Goal: Transaction & Acquisition: Purchase product/service

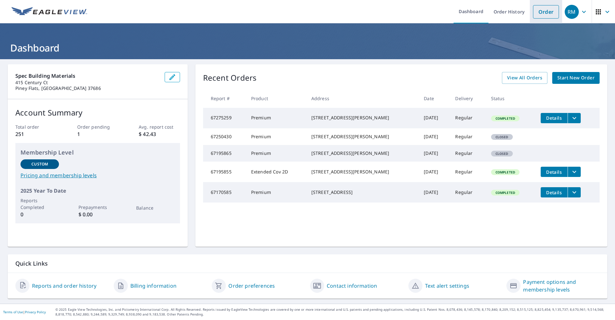
click at [547, 14] on link "Order" at bounding box center [546, 11] width 26 height 13
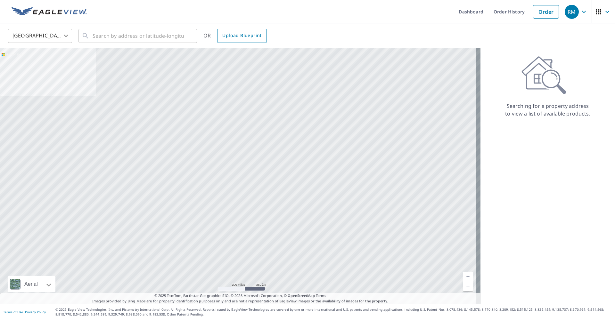
click at [242, 34] on span "Upload Blueprint" at bounding box center [241, 36] width 39 height 8
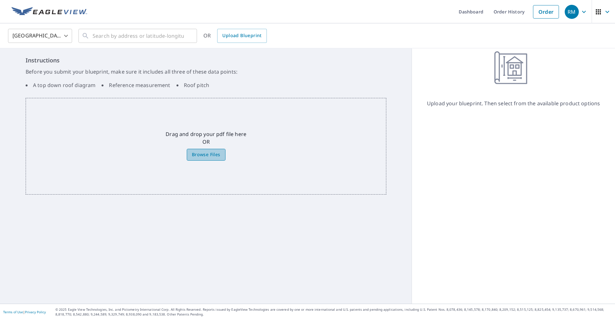
click at [203, 150] on label "Browse Files" at bounding box center [206, 155] width 39 height 12
click at [0, 0] on input "Browse Files" at bounding box center [0, 0] width 0 height 0
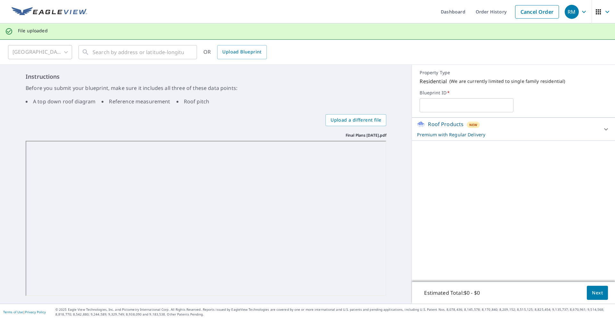
click at [430, 104] on input "text" at bounding box center [467, 105] width 94 height 18
click at [455, 108] on input "[PERSON_NAME]" at bounding box center [467, 105] width 94 height 18
click at [483, 104] on input "[PERSON_NAME] residence" at bounding box center [467, 105] width 94 height 18
type input "[PERSON_NAME] residence"
click at [592, 294] on span "Next" at bounding box center [597, 293] width 11 height 8
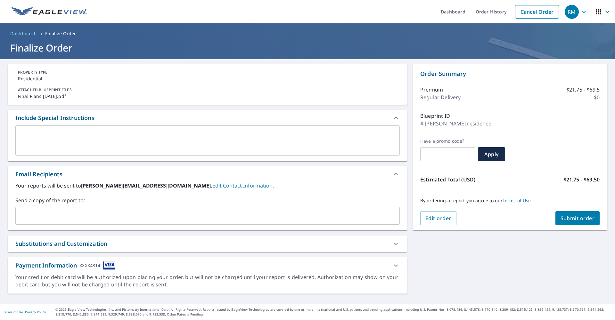
click at [568, 215] on span "Submit order" at bounding box center [578, 218] width 34 height 7
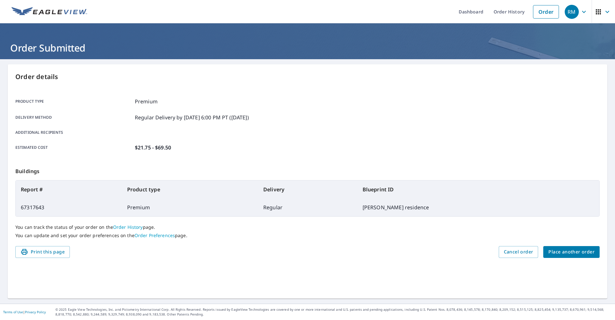
drag, startPoint x: 524, startPoint y: 254, endPoint x: 576, endPoint y: 180, distance: 90.4
click at [576, 180] on div "Order details Product type Premium Delivery method Regular Delivery by [DATE] 6…" at bounding box center [308, 181] width 600 height 235
